Goal: Transaction & Acquisition: Purchase product/service

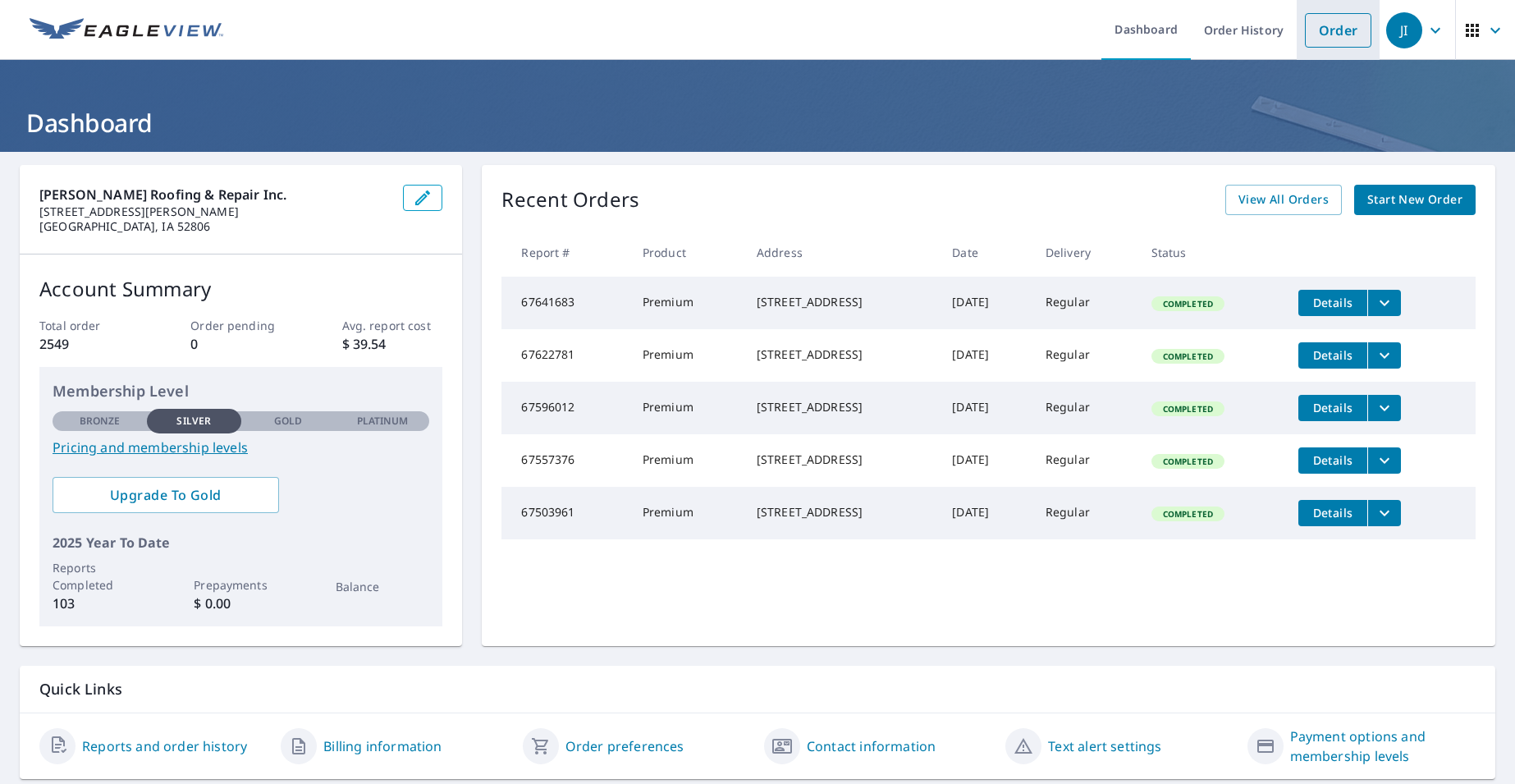
click at [1330, 25] on link "Order" at bounding box center [1338, 30] width 66 height 35
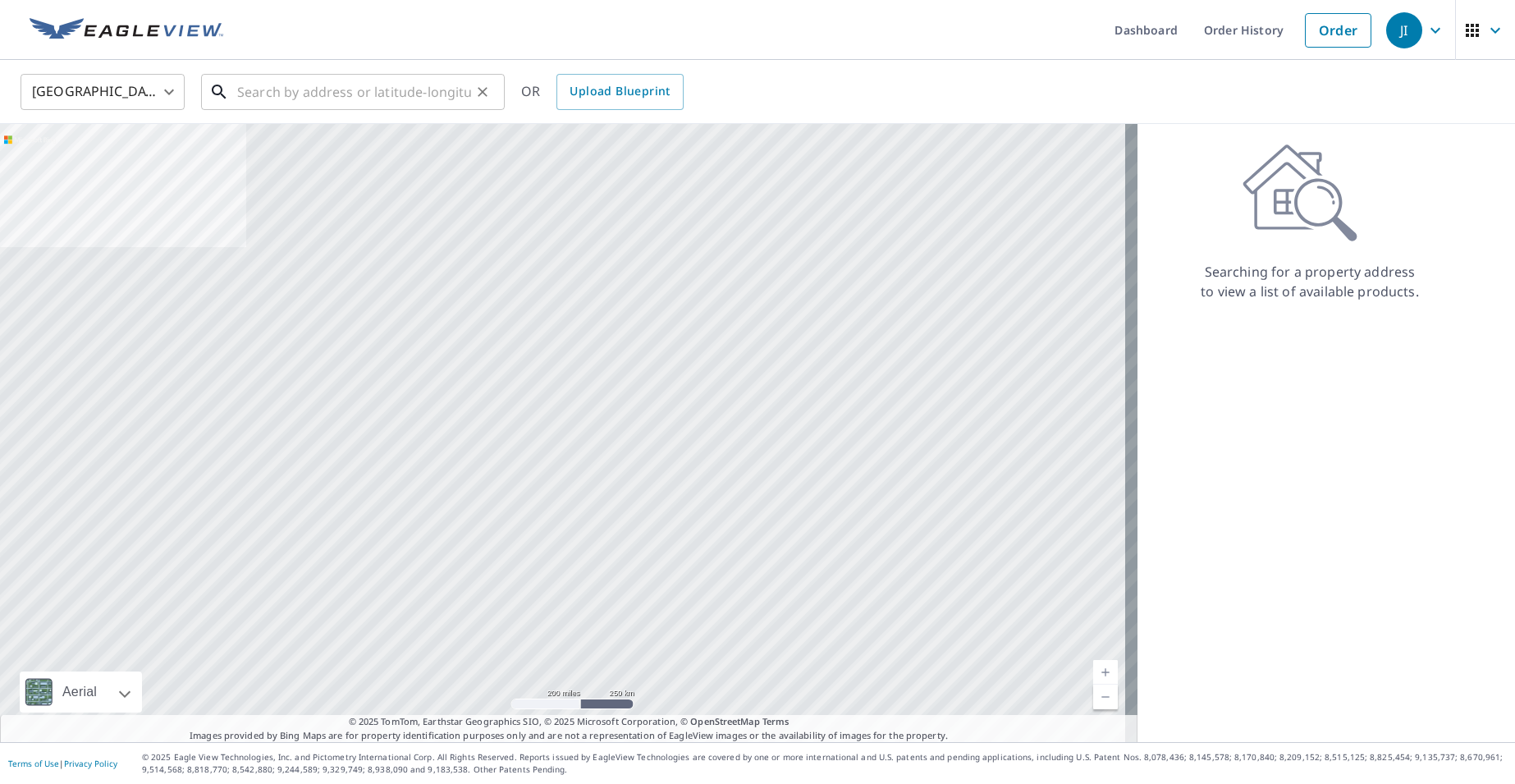
click at [382, 96] on input "text" at bounding box center [354, 91] width 233 height 46
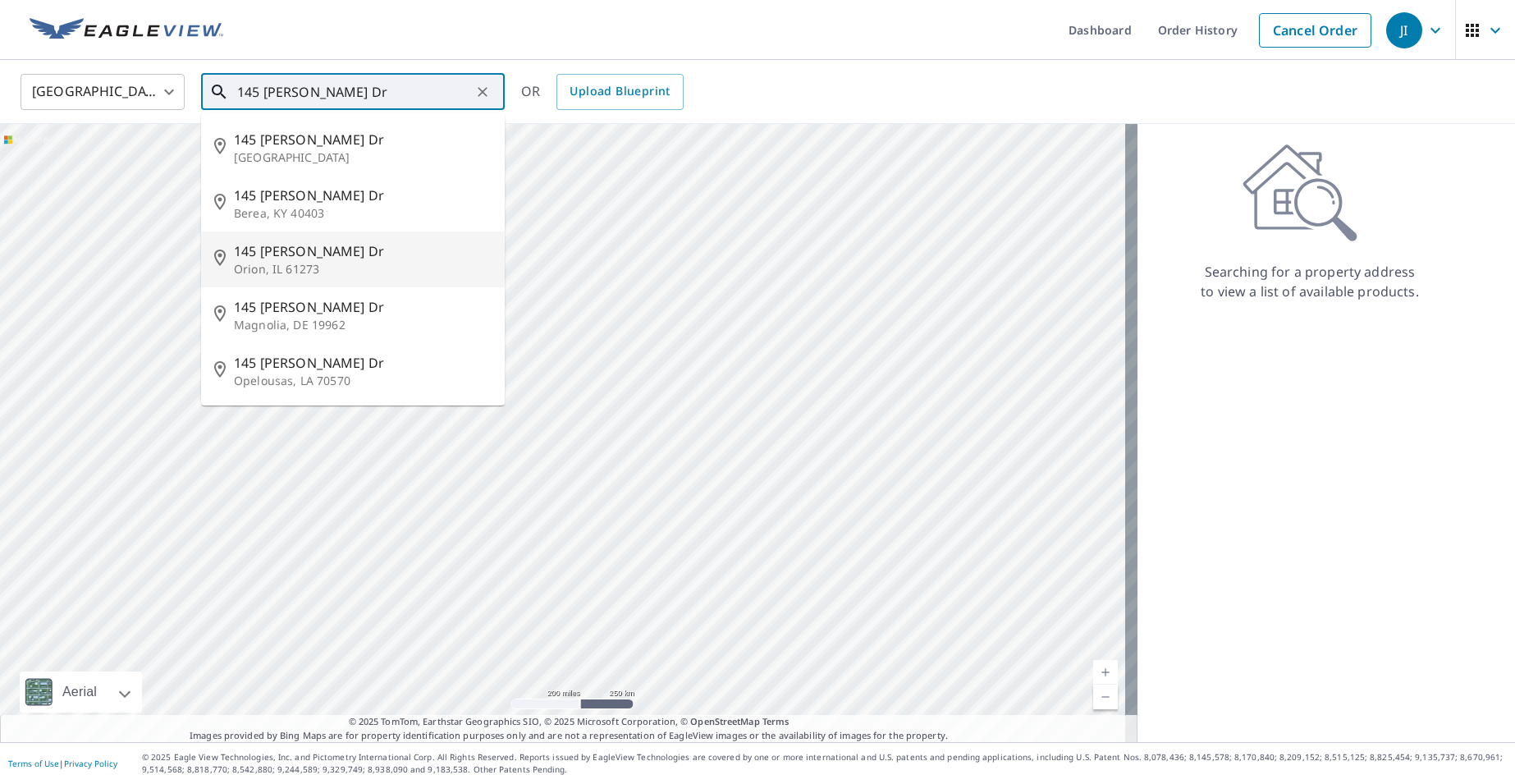
click at [285, 258] on span "145 [PERSON_NAME] Dr" at bounding box center [362, 251] width 258 height 20
type input "[STREET_ADDRESS][PERSON_NAME][PERSON_NAME]"
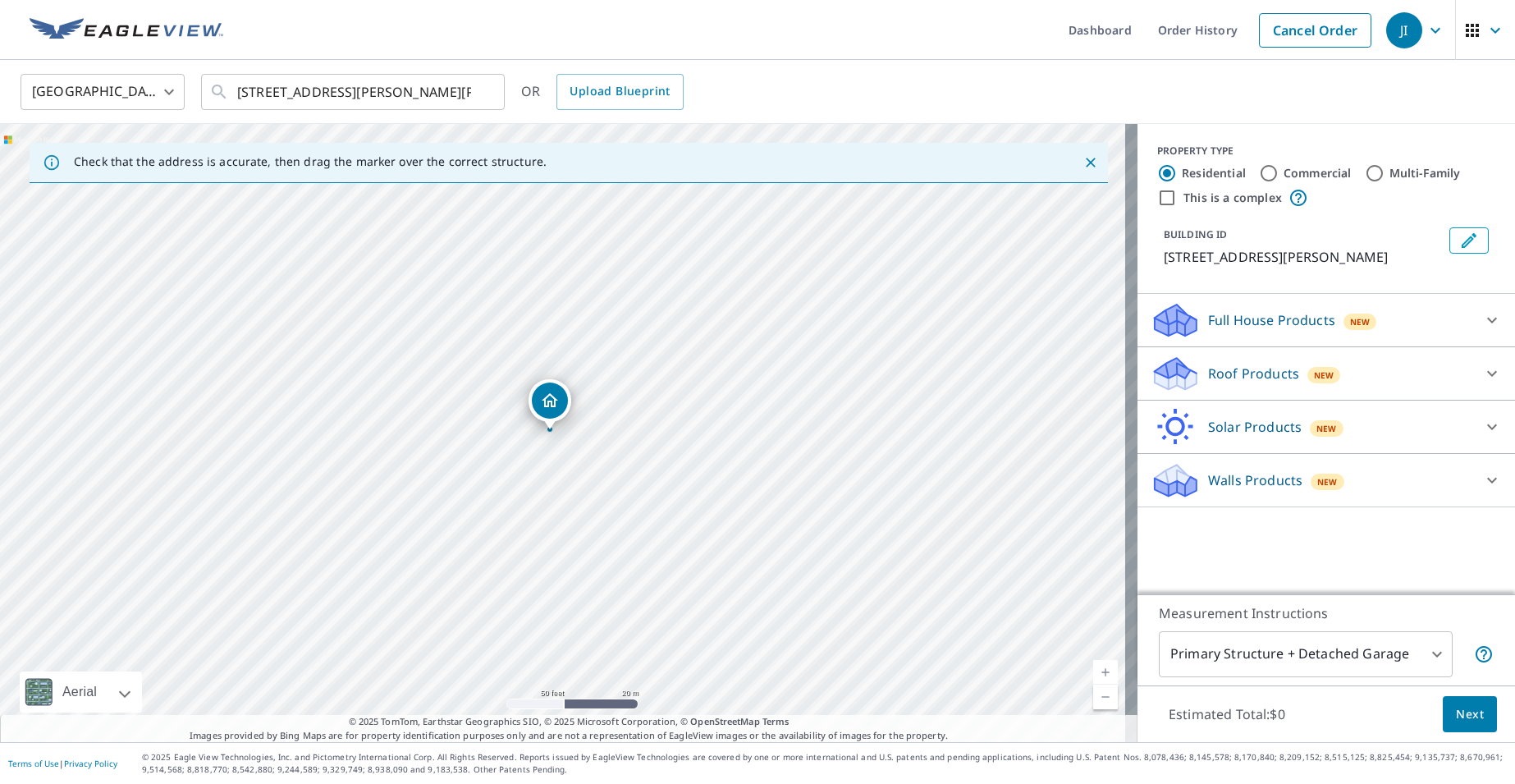
drag, startPoint x: 562, startPoint y: 399, endPoint x: 549, endPoint y: 398, distance: 13.0
click at [1210, 309] on div "Full House Products New" at bounding box center [1311, 321] width 321 height 38
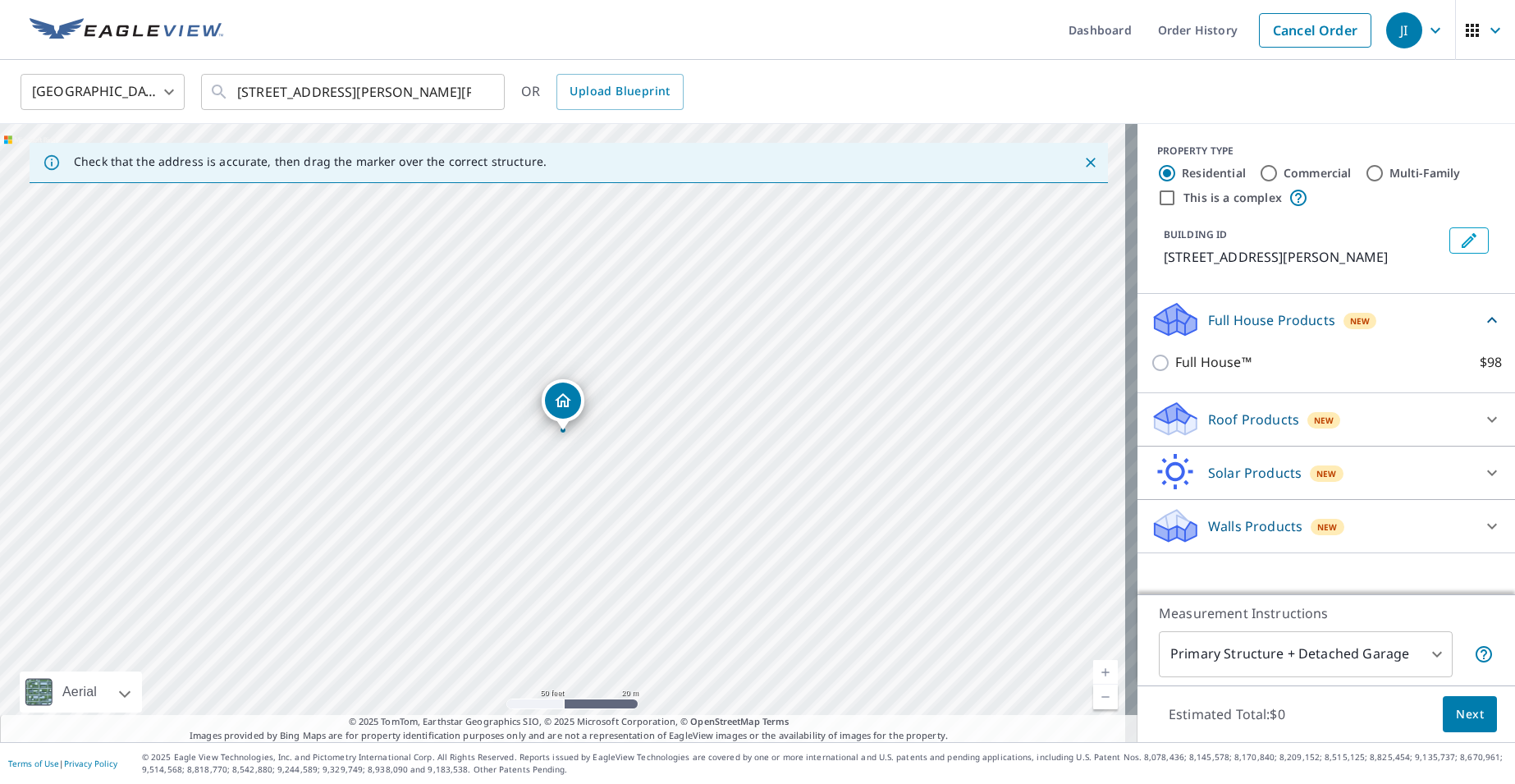
click at [1210, 310] on p "Full House Products" at bounding box center [1272, 320] width 127 height 20
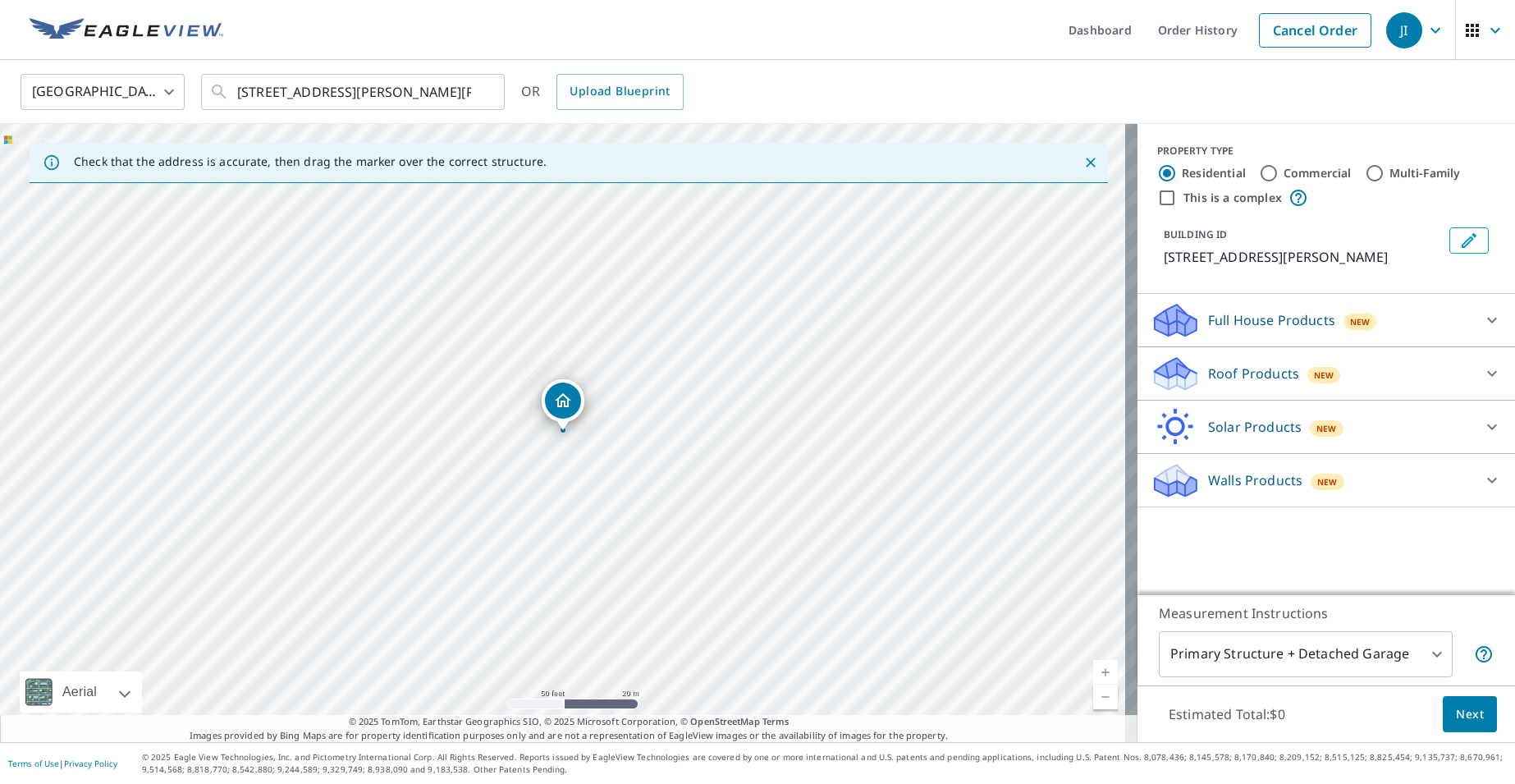
click at [1208, 375] on p "Roof Products" at bounding box center [1254, 373] width 91 height 20
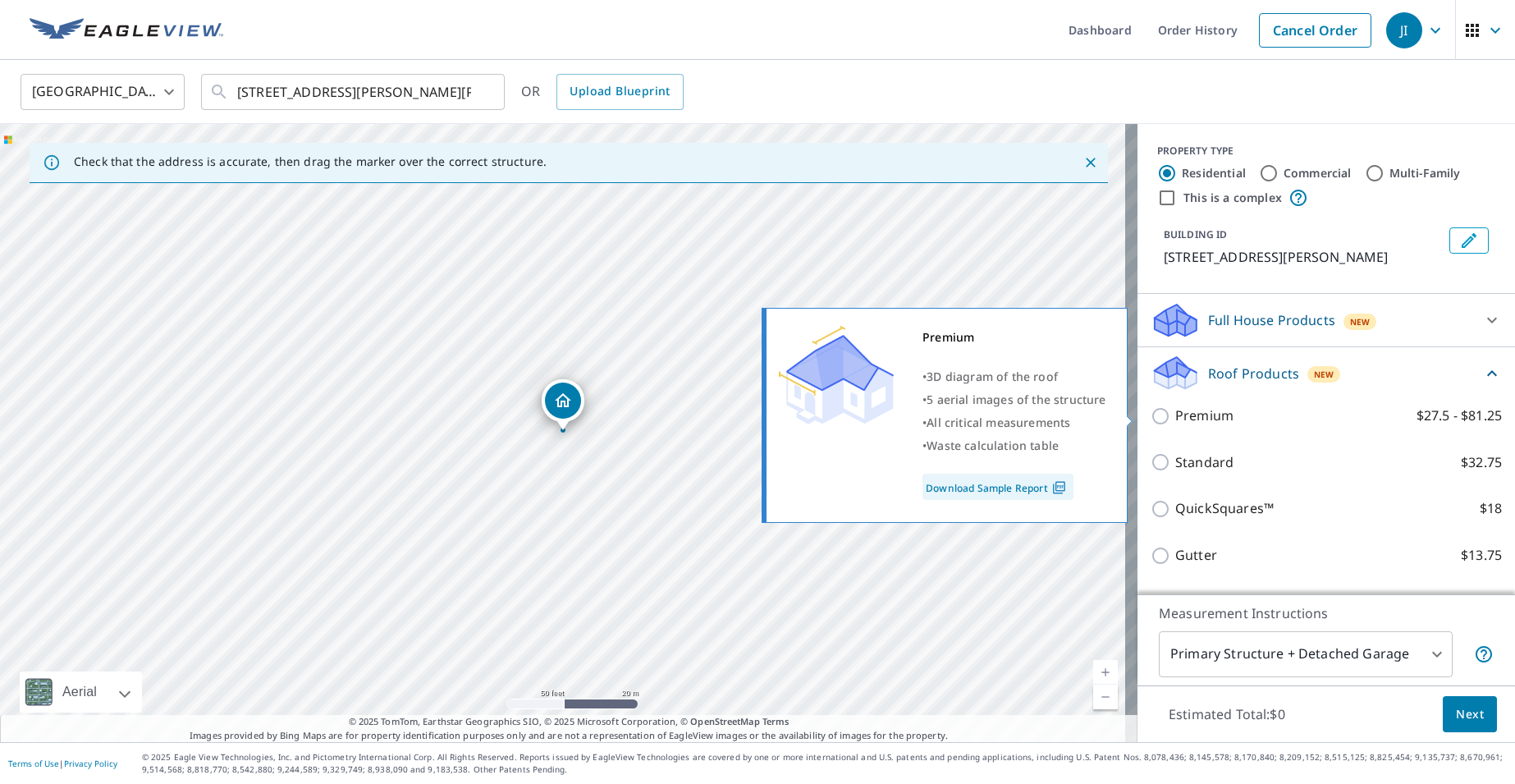
click at [1151, 421] on input "Premium $27.5 - $81.25" at bounding box center [1163, 416] width 24 height 20
checkbox input "true"
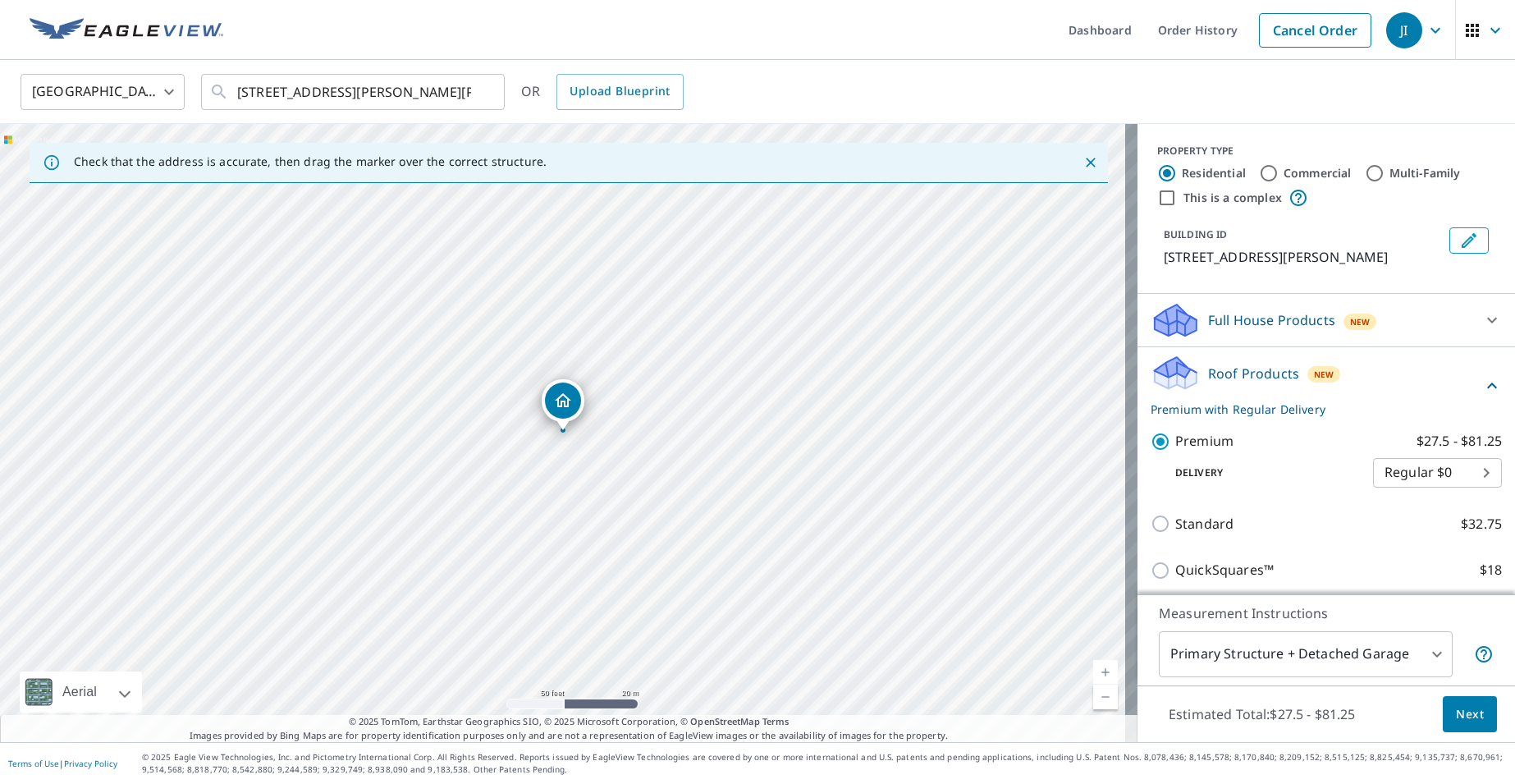
click at [1395, 658] on body "[PERSON_NAME] Dashboard Order History Cancel Order JI United States [GEOGRAPHIC…" at bounding box center [757, 392] width 1515 height 784
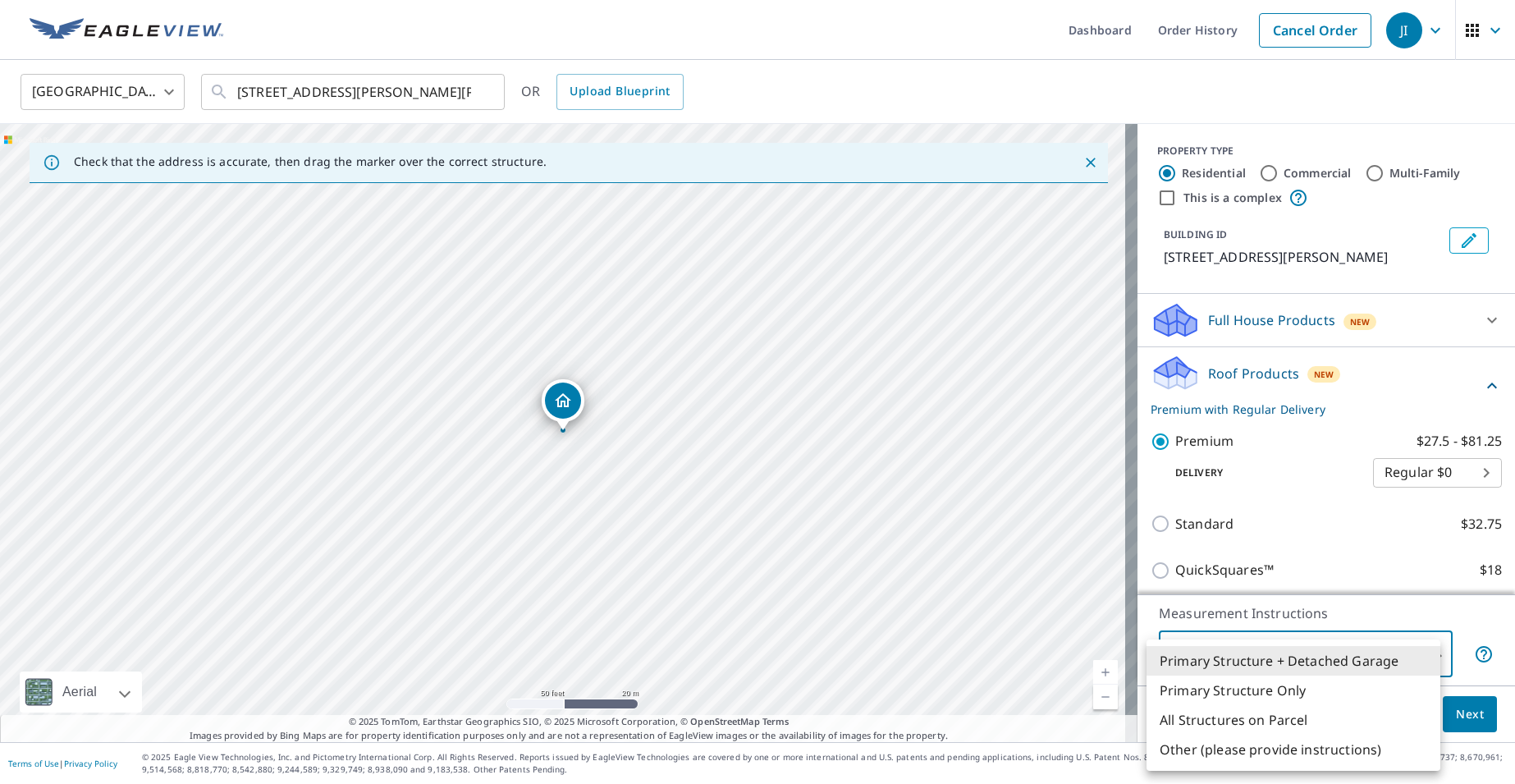
click at [1273, 694] on li "Primary Structure Only" at bounding box center [1293, 690] width 294 height 30
type input "2"
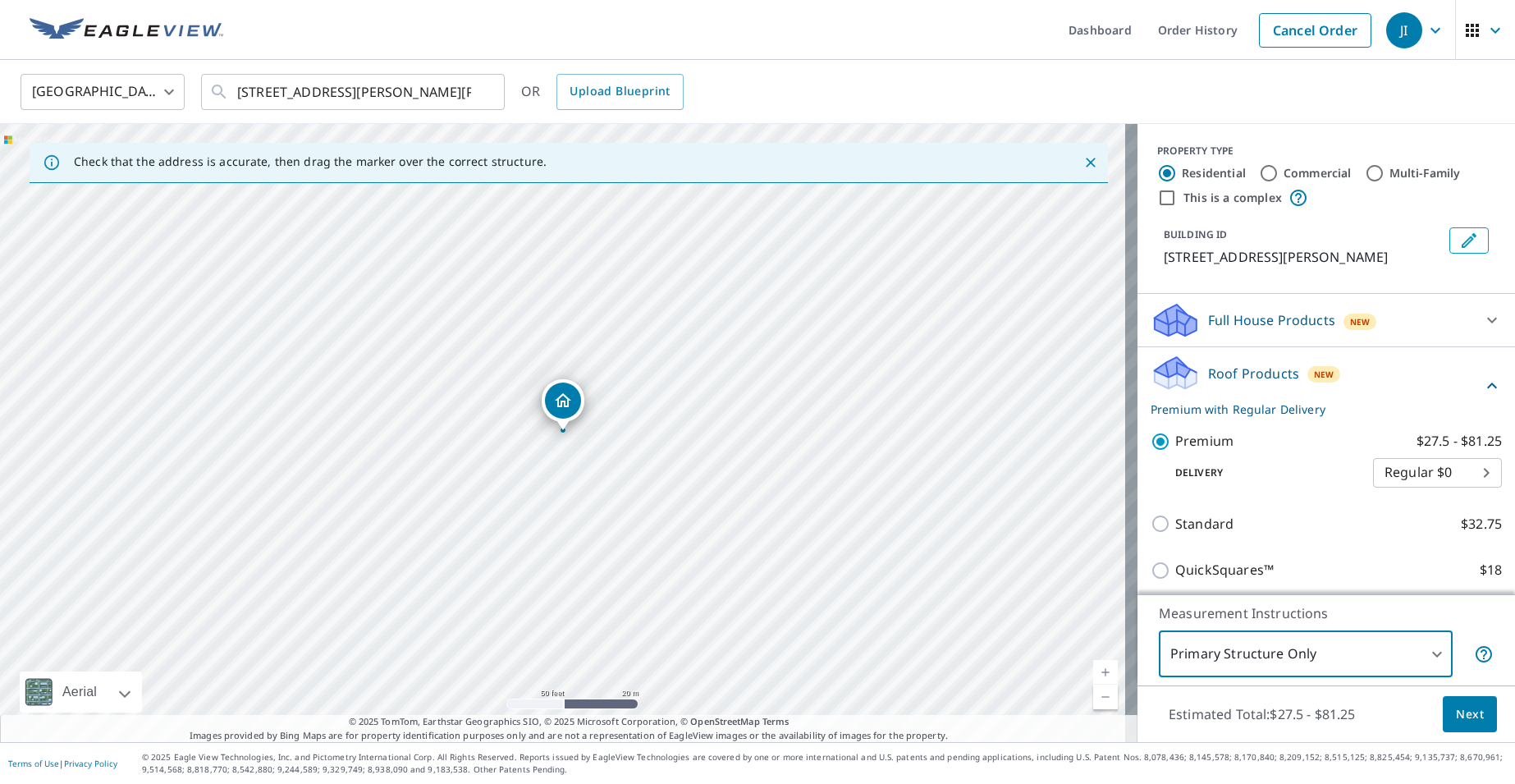
click at [1456, 722] on span "Next" at bounding box center [1470, 714] width 28 height 21
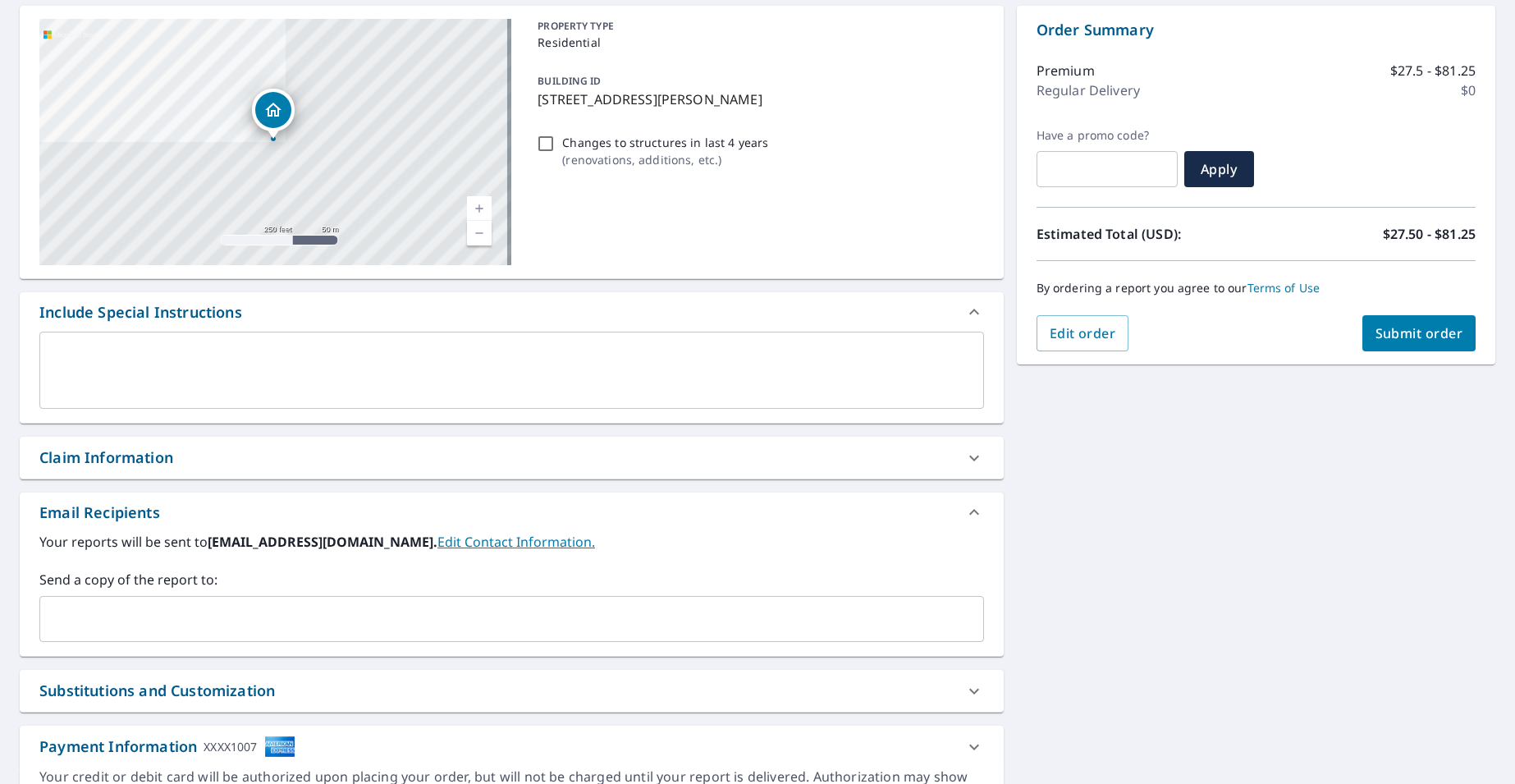
scroll to position [247, 0]
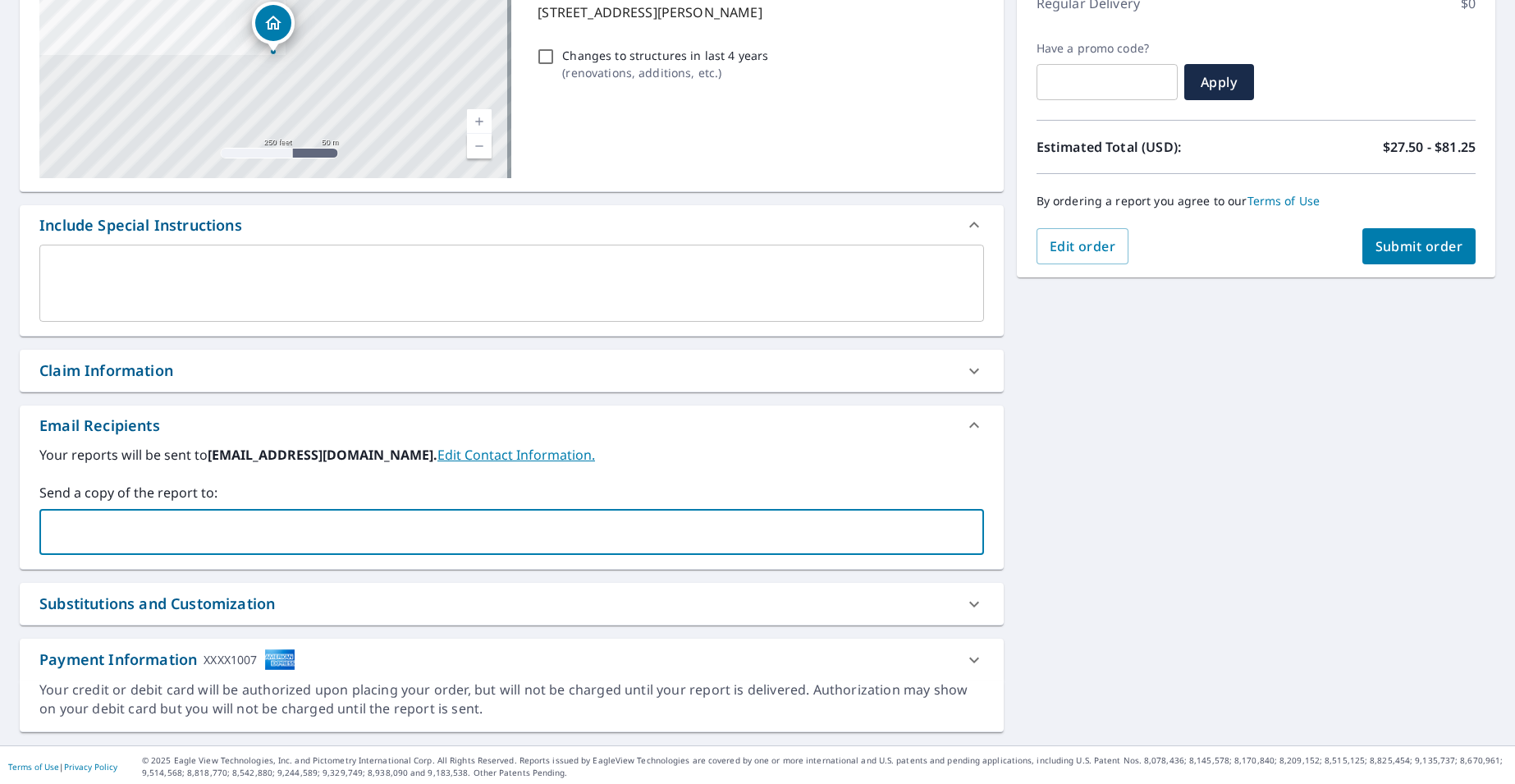
click at [91, 529] on input "text" at bounding box center [499, 531] width 905 height 31
type input "[PERSON_NAME][EMAIL_ADDRESS][DOMAIN_NAME]"
checkbox input "true"
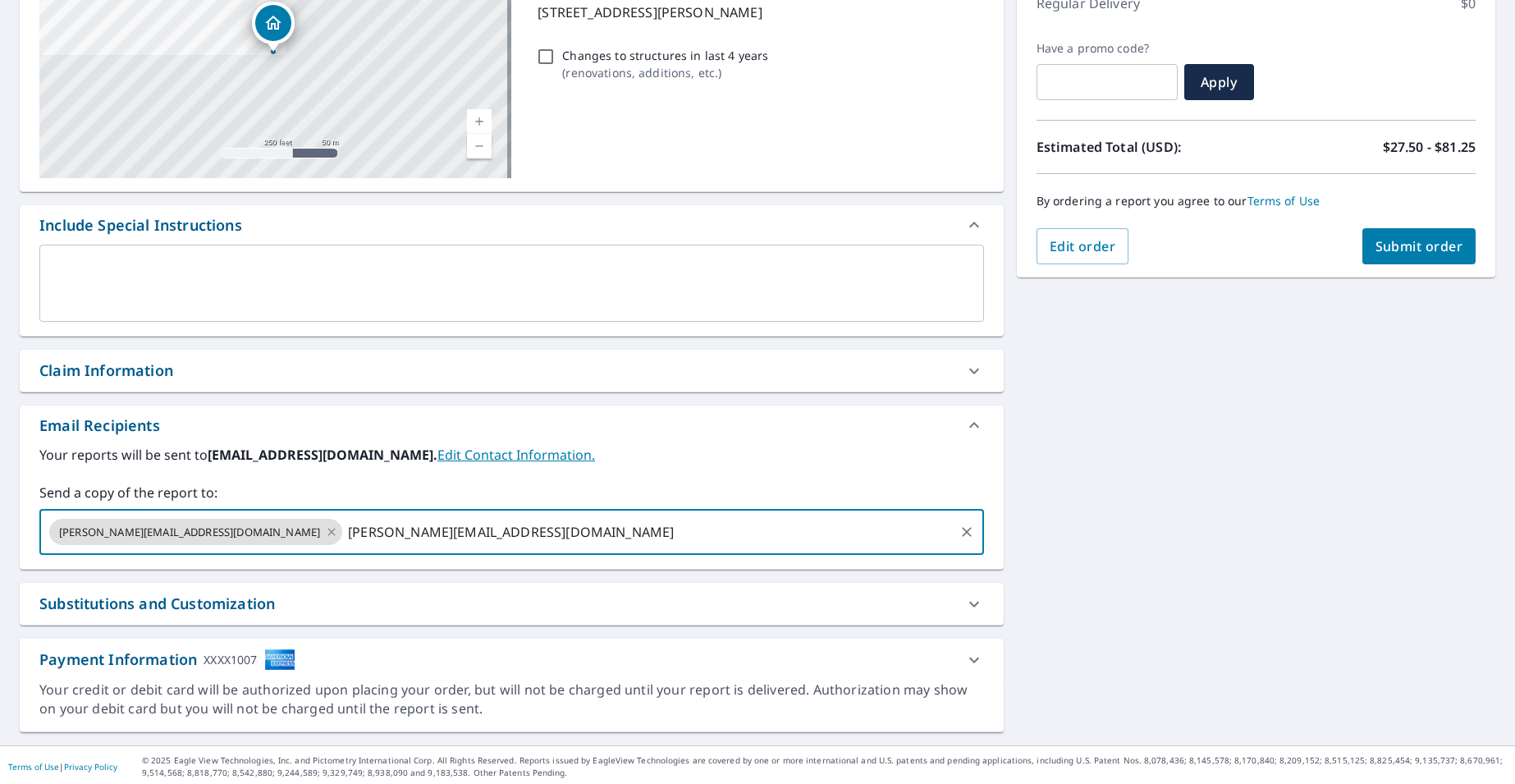
type input "[PERSON_NAME][EMAIL_ADDRESS][DOMAIN_NAME]"
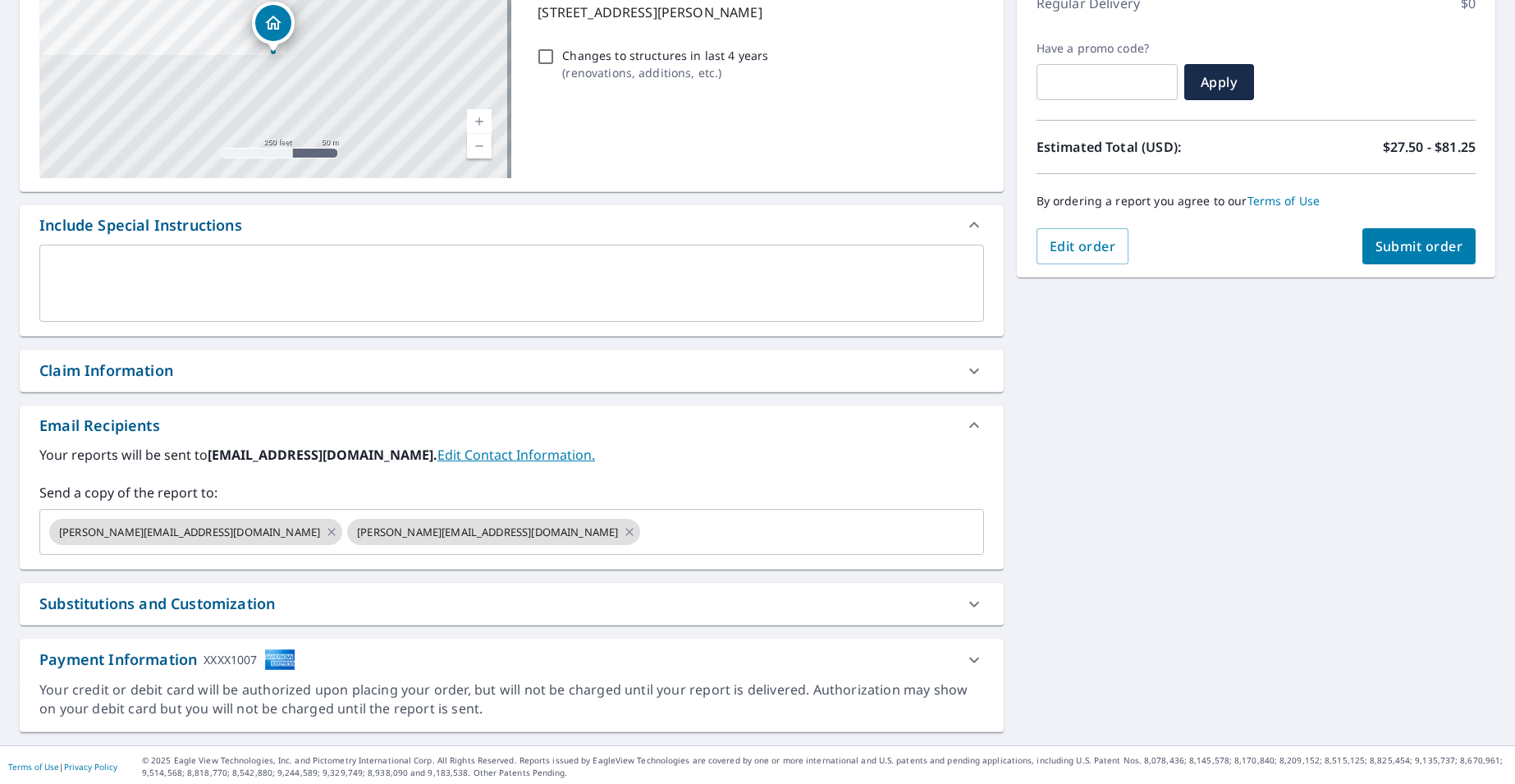
click at [1284, 451] on div "[STREET_ADDRESS][PERSON_NAME][PERSON_NAME] A standard road map Aerial A detaile…" at bounding box center [757, 326] width 1515 height 840
click at [1415, 252] on span "Submit order" at bounding box center [1419, 246] width 88 height 18
checkbox input "true"
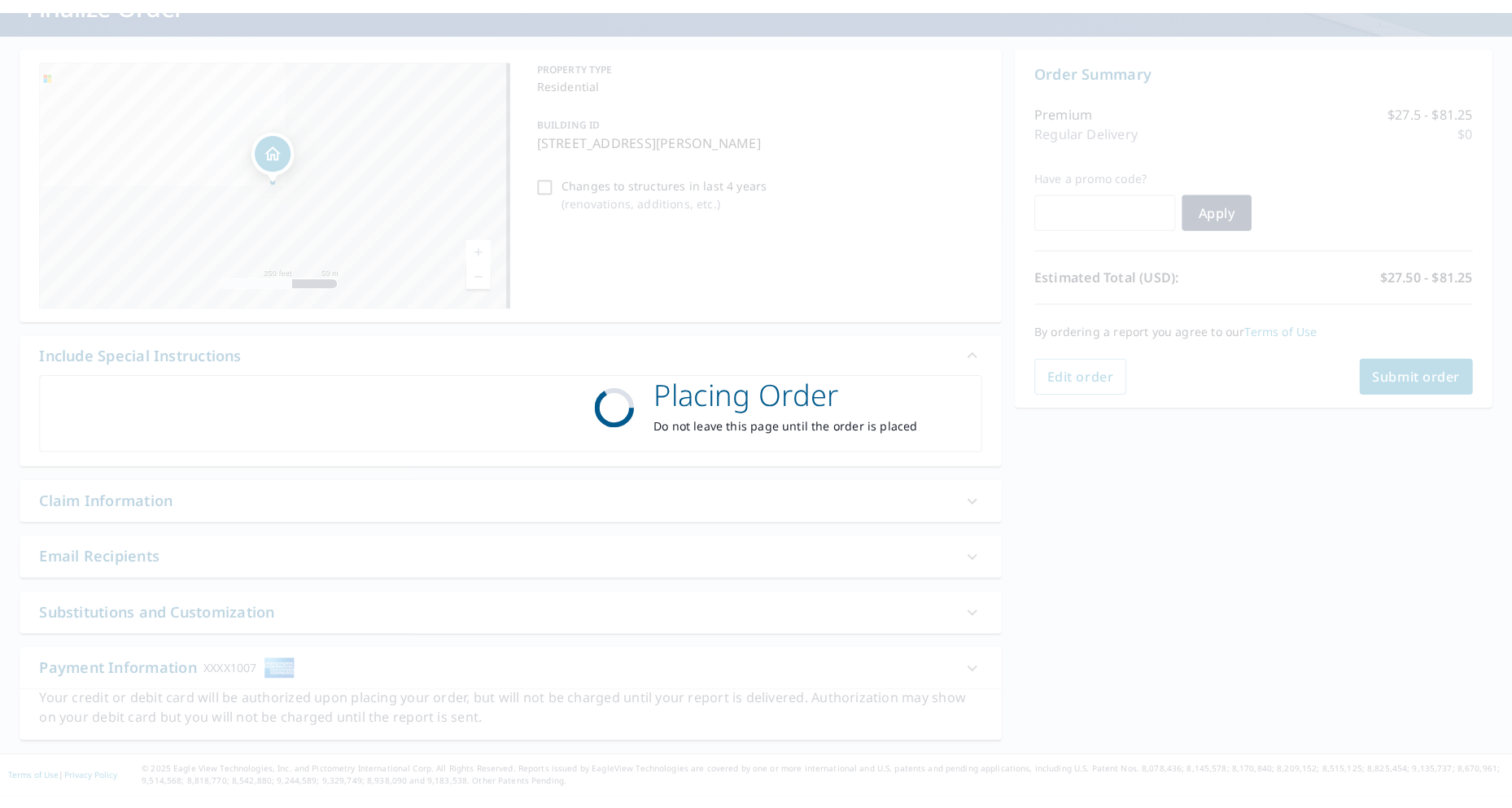
scroll to position [127, 0]
